Goal: Task Accomplishment & Management: Manage account settings

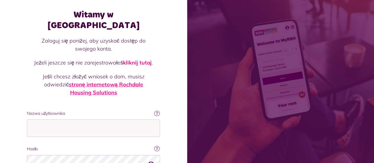
scroll to position [59, 0]
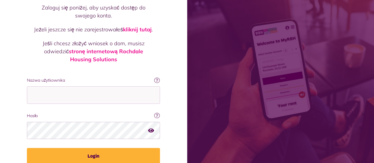
click at [78, 86] on input "Nazwa użytkownika" at bounding box center [93, 94] width 133 height 17
type input "**********"
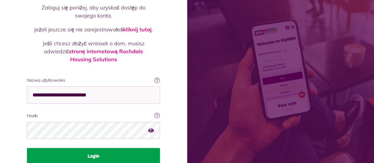
click at [100, 148] on button "Login" at bounding box center [93, 156] width 133 height 17
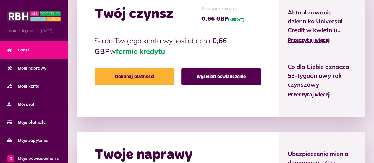
scroll to position [207, 0]
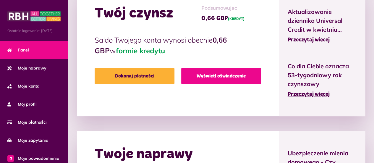
click at [212, 75] on font "Wyświetl oświadczenie" at bounding box center [221, 76] width 49 height 5
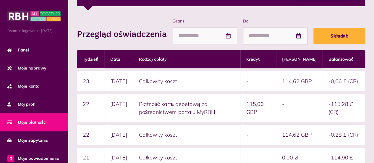
scroll to position [118, 0]
